Goal: Navigation & Orientation: Find specific page/section

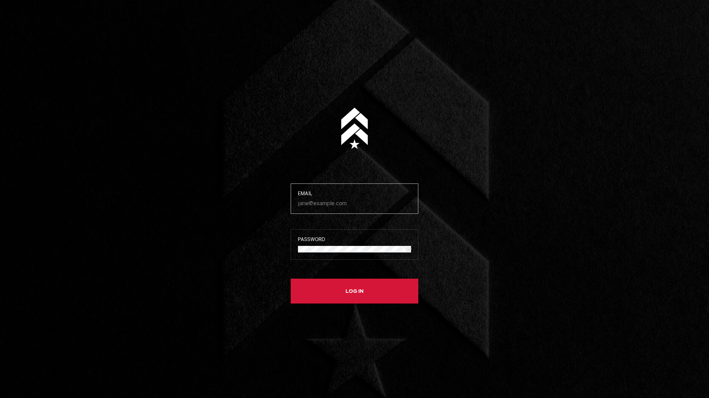
type input "[EMAIL_ADDRESS][PERSON_NAME][DOMAIN_NAME]"
click at [354, 289] on button "Log in" at bounding box center [355, 291] width 128 height 25
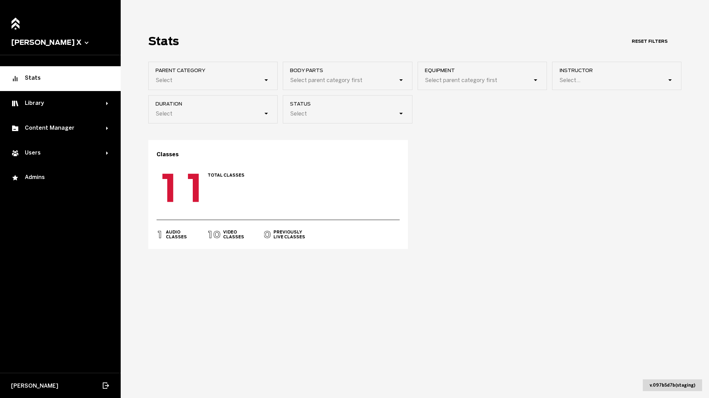
click at [499, 187] on div "Classes 0 1 2 3 4 5 6 7 8 9 0 0 1 2 3 4 5 6 7 8 9 0 Total Classes 0 1 2 3 4 5 6…" at bounding box center [414, 194] width 533 height 109
click at [73, 79] on div "Stats" at bounding box center [60, 78] width 99 height 8
click at [186, 105] on span "duration" at bounding box center [217, 104] width 122 height 6
click at [121, 113] on input "duration Select" at bounding box center [121, 113] width 0 height 0
click at [251, 114] on div "Select" at bounding box center [209, 113] width 109 height 7
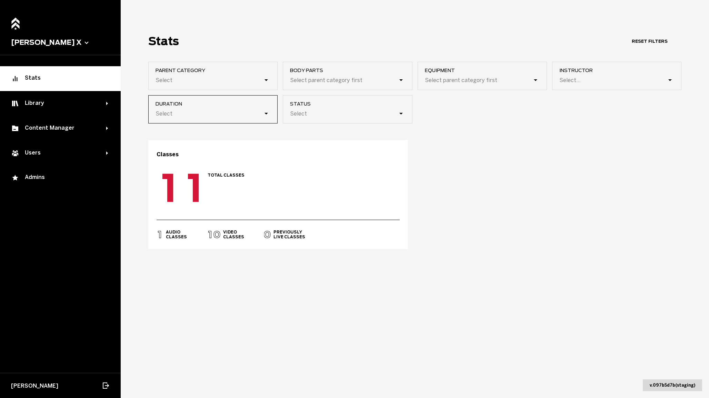
click at [121, 113] on input "duration 0 results available. Select is focused , press Down to open the menu, …" at bounding box center [121, 113] width 0 height 0
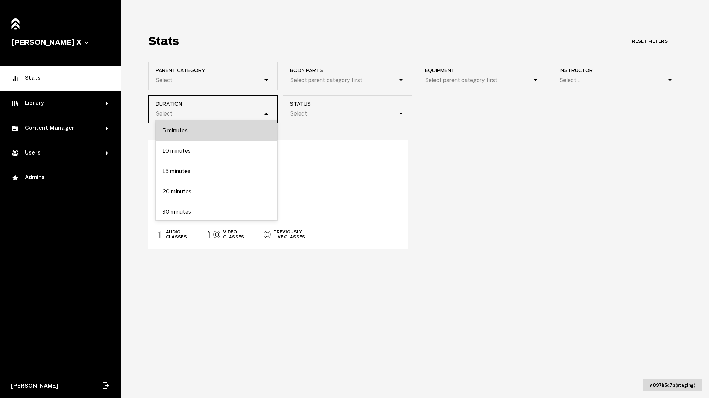
click at [180, 137] on div "5 minutes" at bounding box center [217, 130] width 122 height 20
click at [121, 113] on input "duration option 5 minutes focused, 1 of 10. 10 results available. Use Up and Do…" at bounding box center [121, 113] width 0 height 0
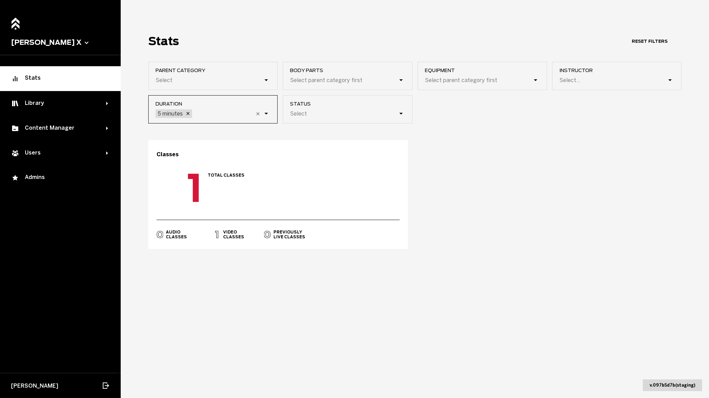
click at [241, 112] on div "5 minutes" at bounding box center [204, 114] width 98 height 10
click at [159, 113] on input "duration option 5 minutes, selected. 0 results available. Select is focused , p…" at bounding box center [159, 113] width 0 height 0
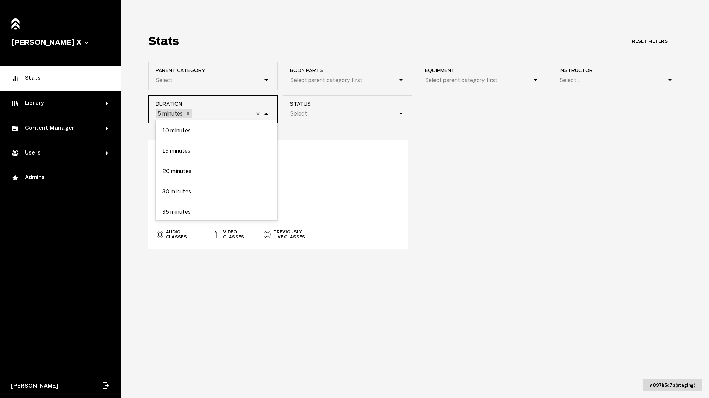
drag, startPoint x: 198, startPoint y: 112, endPoint x: 194, endPoint y: 113, distance: 4.6
click at [198, 112] on div "5 minutes" at bounding box center [204, 114] width 98 height 10
click at [159, 113] on input "duration option 5 minutes, selected. option 10 minutes focused, 2 of 10. 9 resu…" at bounding box center [159, 113] width 0 height 0
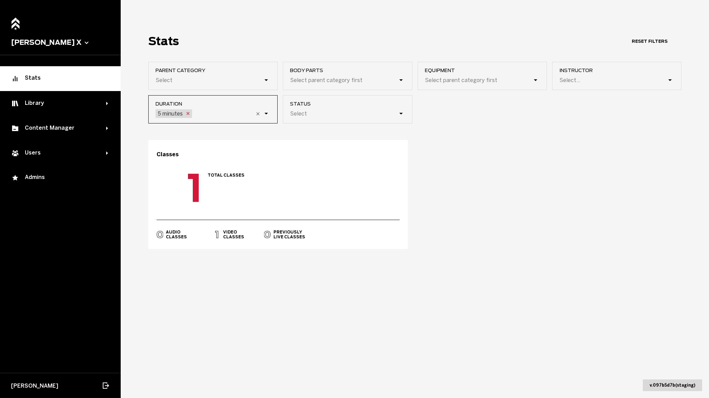
click at [188, 115] on icon at bounding box center [188, 114] width 6 height 6
click at [159, 113] on input "duration option 5 minutes, selected. 0 results available. Select is focused , p…" at bounding box center [159, 113] width 0 height 0
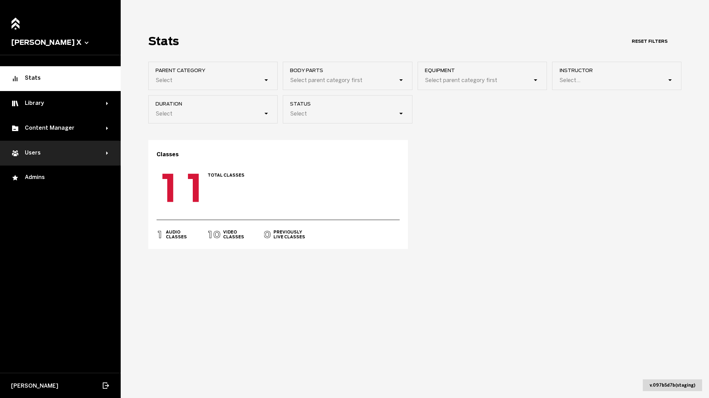
click at [50, 154] on div "Users" at bounding box center [58, 153] width 95 height 8
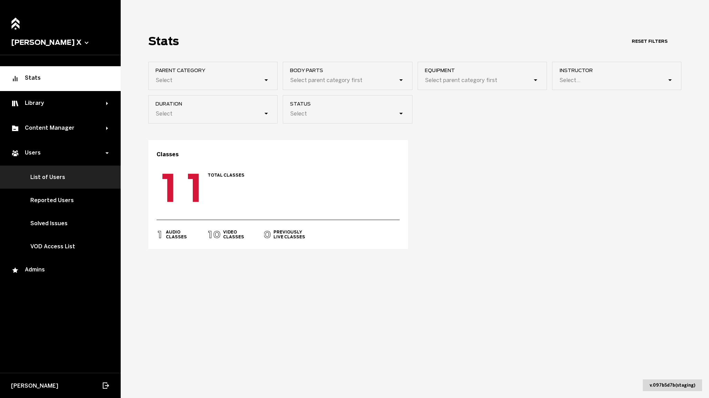
click at [60, 178] on link "List of Users" at bounding box center [60, 177] width 121 height 23
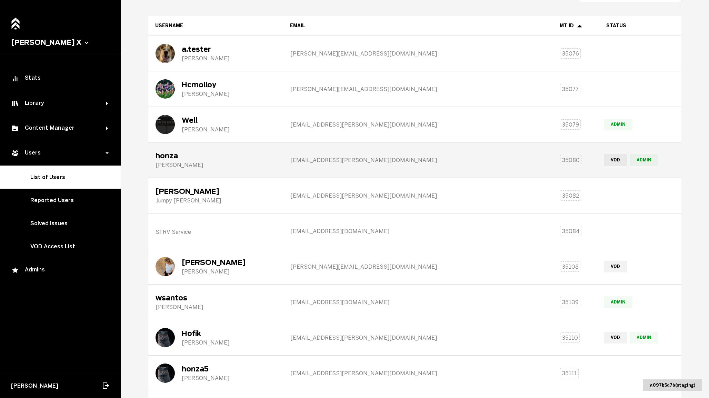
scroll to position [114, 0]
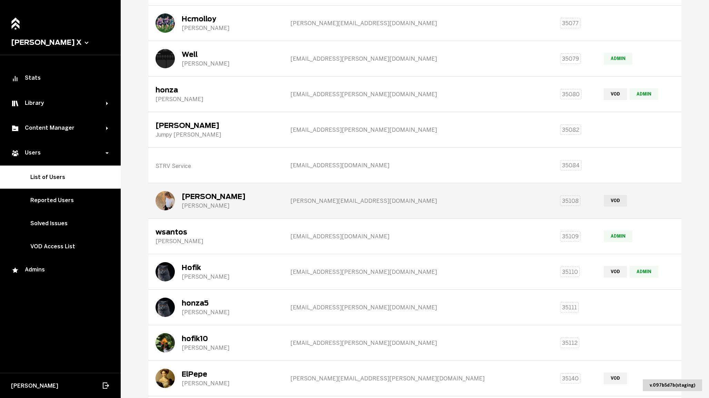
click at [247, 209] on div "[PERSON_NAME]" at bounding box center [216, 200] width 134 height 34
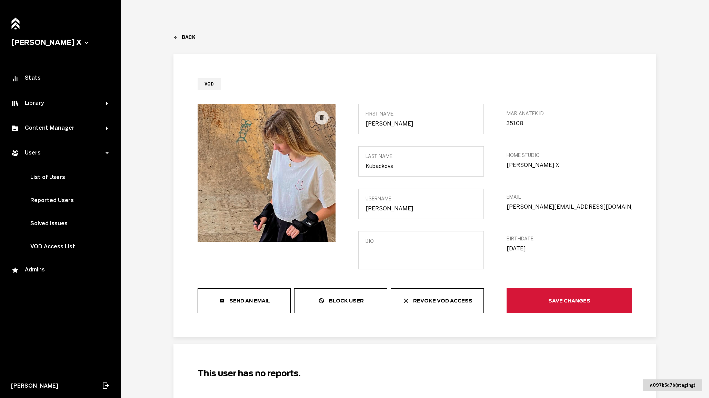
type textarea "Product Manager @ STRV"
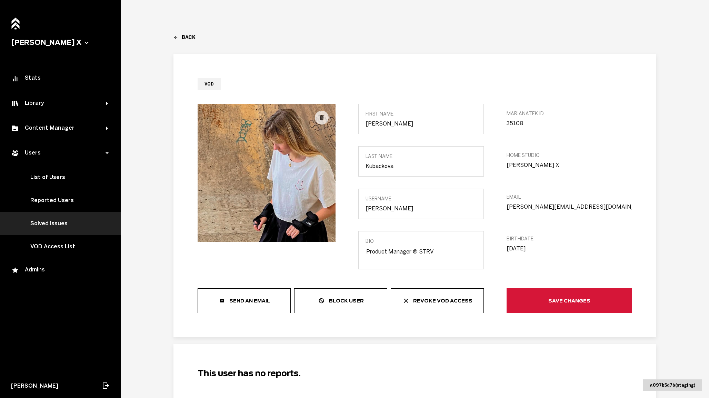
click at [67, 224] on link "Solved Issues" at bounding box center [60, 223] width 121 height 23
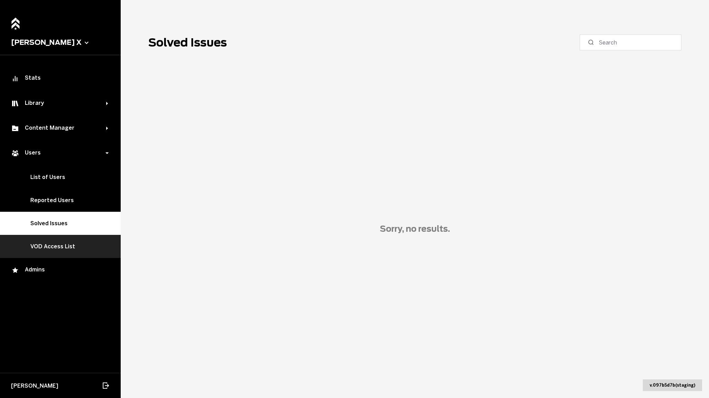
click at [68, 240] on link "VOD Access List" at bounding box center [60, 246] width 121 height 23
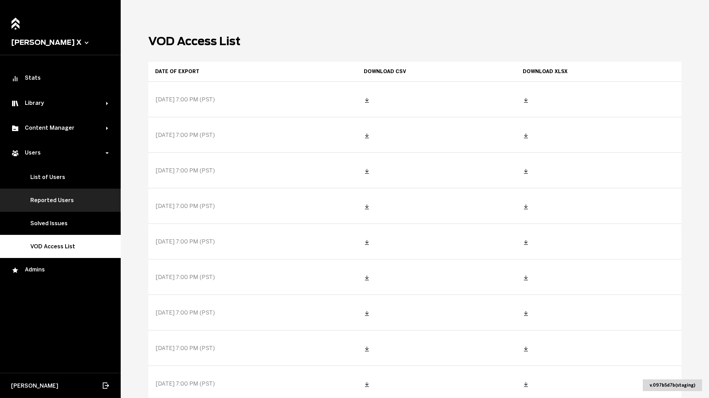
click at [58, 194] on link "Reported Users" at bounding box center [60, 200] width 121 height 23
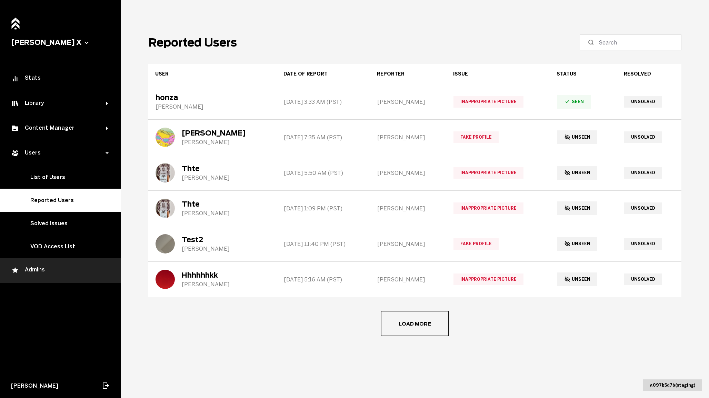
click at [59, 266] on div "Admins" at bounding box center [60, 270] width 99 height 8
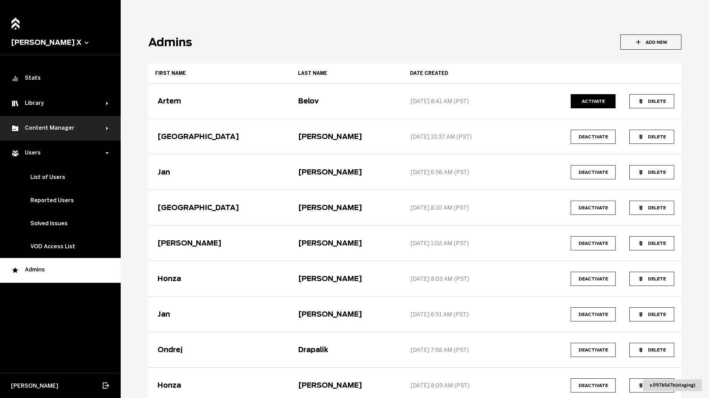
click at [72, 132] on div "Content Manager" at bounding box center [60, 128] width 121 height 25
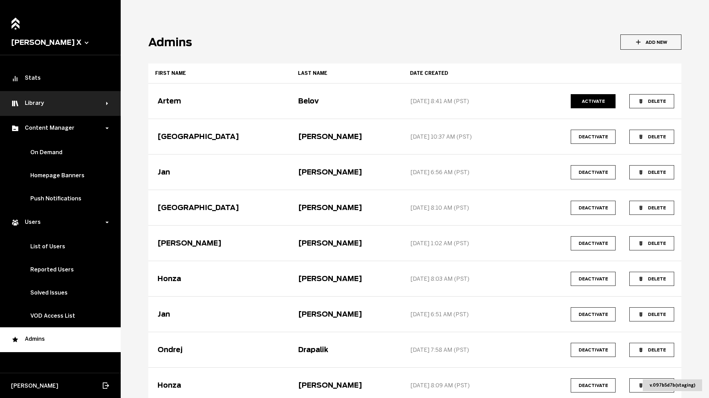
click at [64, 95] on div "Library" at bounding box center [60, 103] width 121 height 25
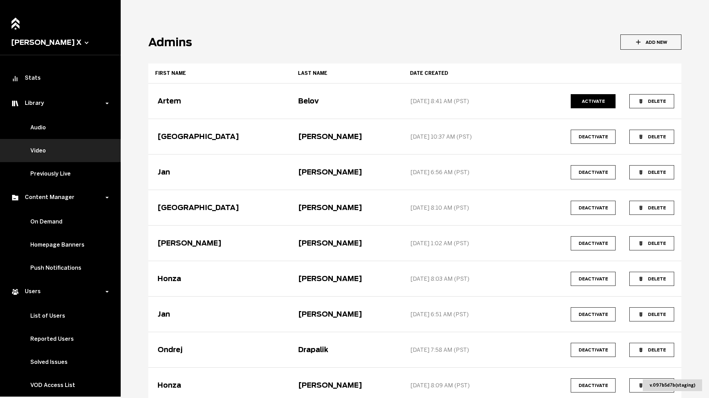
click at [53, 151] on link "Video" at bounding box center [60, 150] width 121 height 23
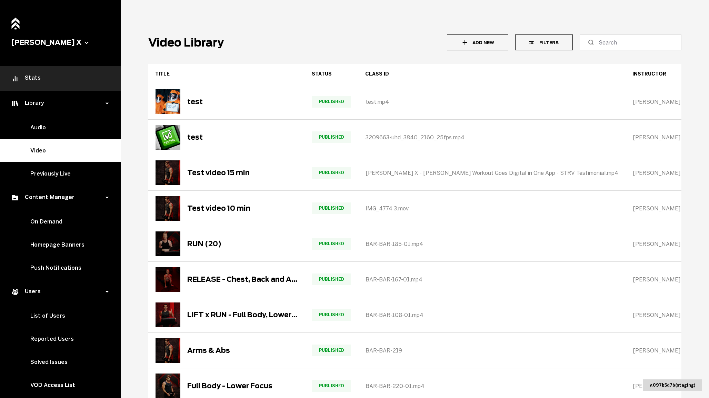
click at [56, 80] on div "Stats" at bounding box center [60, 78] width 99 height 8
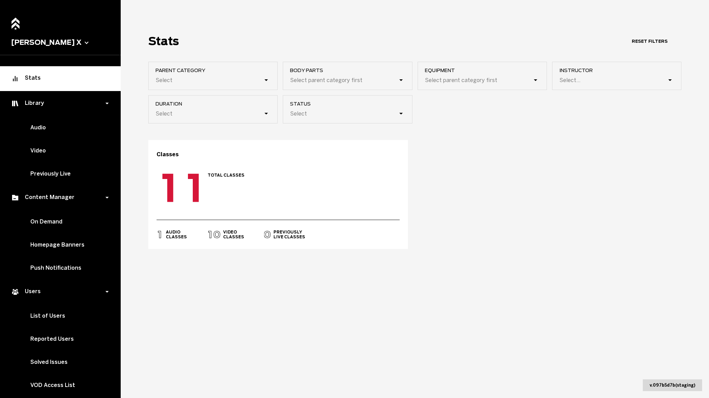
click at [46, 42] on button "[PERSON_NAME] X" at bounding box center [60, 42] width 99 height 8
click at [48, 74] on button "Instructor Websites" at bounding box center [50, 79] width 72 height 16
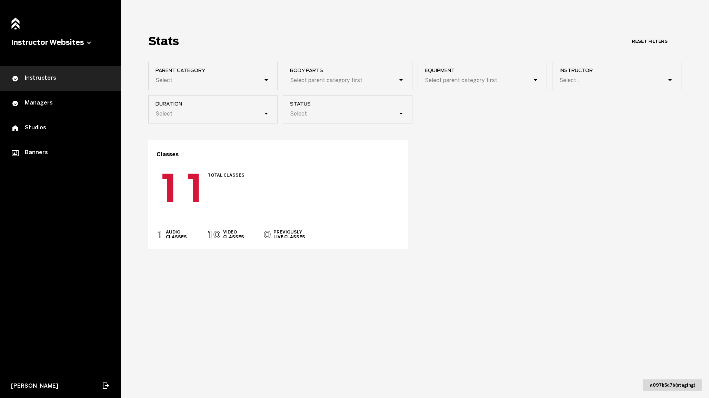
click at [45, 76] on div "Instructors" at bounding box center [60, 78] width 99 height 8
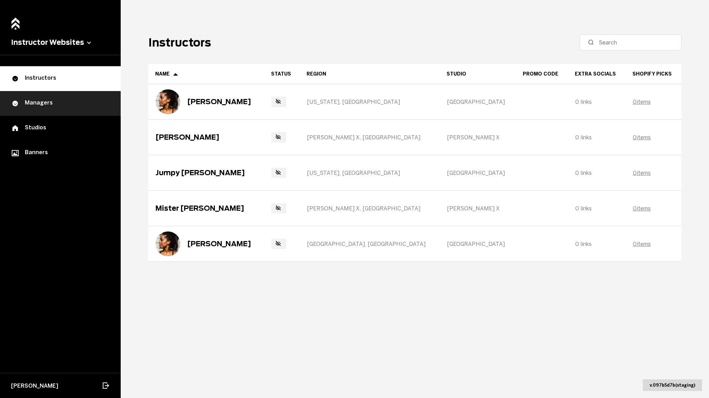
click at [52, 102] on div "Managers" at bounding box center [60, 103] width 99 height 8
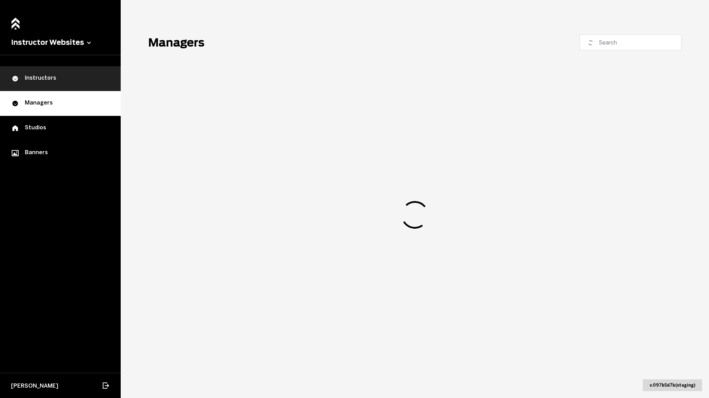
click at [51, 74] on div "Instructors" at bounding box center [60, 78] width 99 height 8
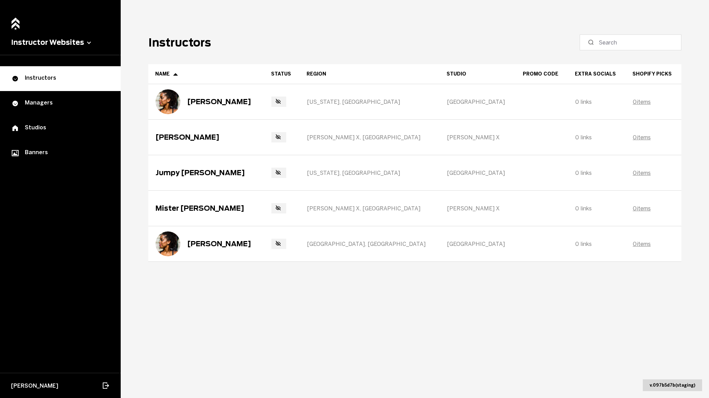
click at [74, 38] on button "Instructor Websites" at bounding box center [60, 42] width 99 height 8
click at [26, 64] on button "[PERSON_NAME] X" at bounding box center [50, 62] width 72 height 16
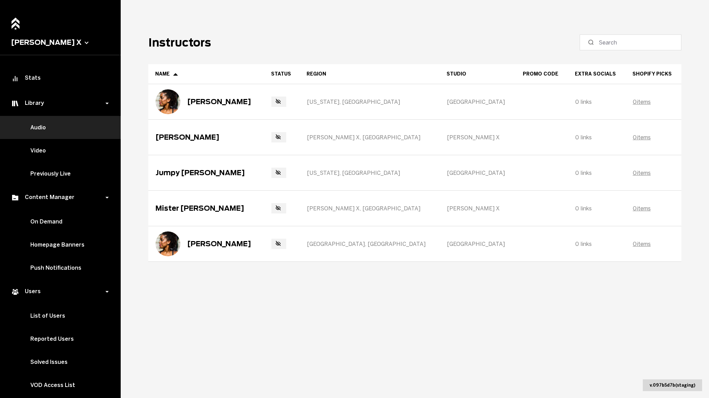
click at [51, 124] on link "Audio" at bounding box center [60, 127] width 121 height 23
